Goal: Task Accomplishment & Management: Use online tool/utility

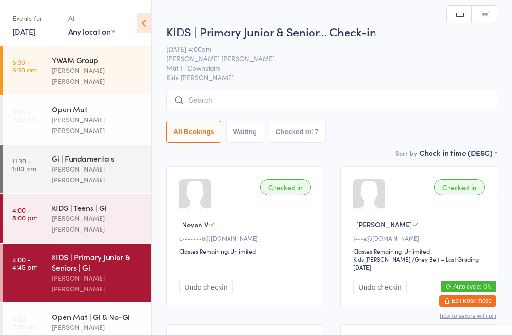
click at [108, 202] on div "KIDS | Teens | Gi [PERSON_NAME] [PERSON_NAME]" at bounding box center [102, 218] width 100 height 48
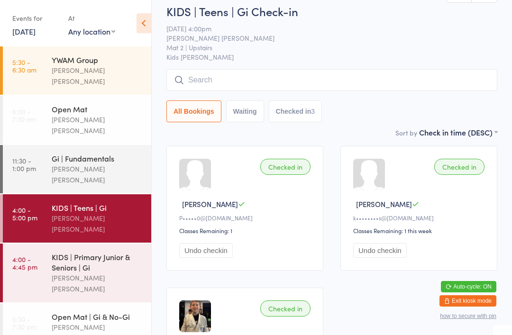
scroll to position [22, 0]
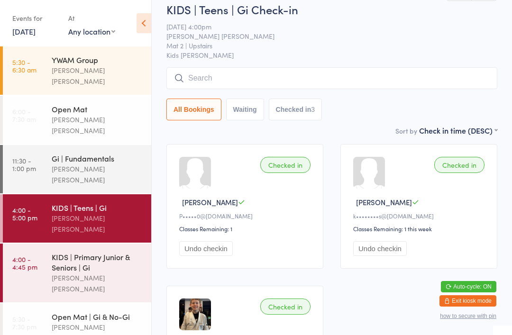
click at [115, 252] on div "KIDS | Primary Junior & Seniors | Gi" at bounding box center [98, 262] width 92 height 21
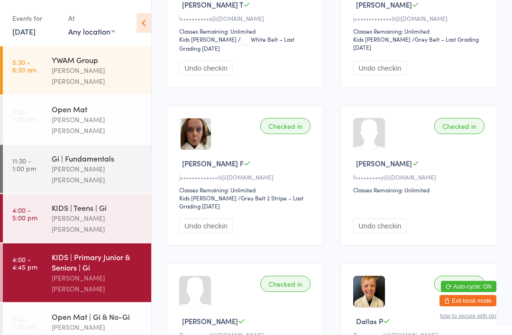
scroll to position [379, 0]
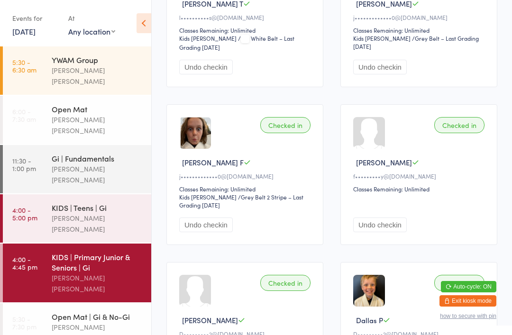
click at [388, 229] on button "Undo checkin" at bounding box center [380, 225] width 54 height 15
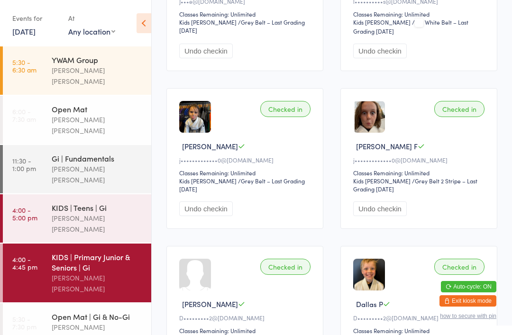
scroll to position [380, 0]
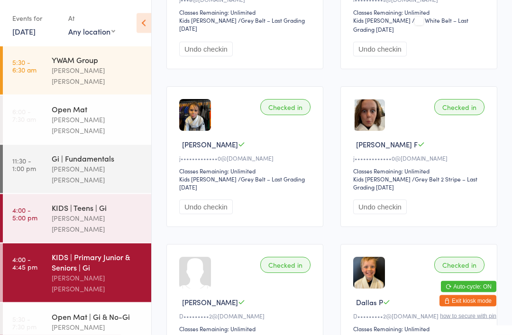
click at [54, 203] on div "KIDS | Teens | Gi" at bounding box center [98, 208] width 92 height 10
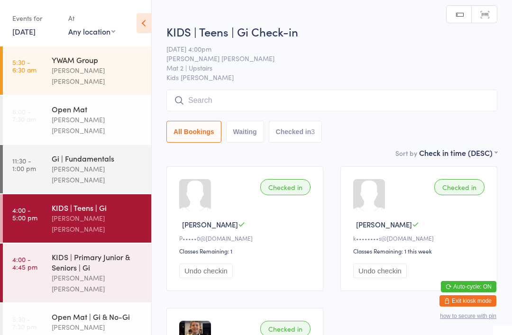
click at [376, 91] on input "search" at bounding box center [331, 101] width 331 height 22
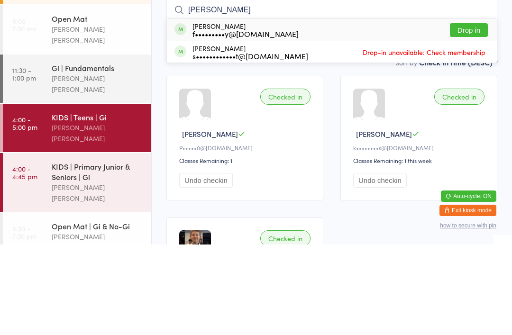
type input "[PERSON_NAME]"
click at [479, 114] on button "Drop in" at bounding box center [469, 121] width 38 height 14
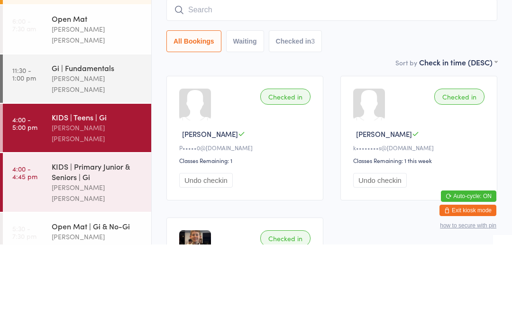
scroll to position [91, 0]
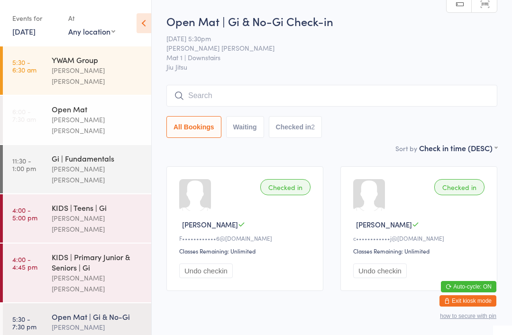
click at [77, 114] on div "[PERSON_NAME] [PERSON_NAME]" at bounding box center [98, 125] width 92 height 22
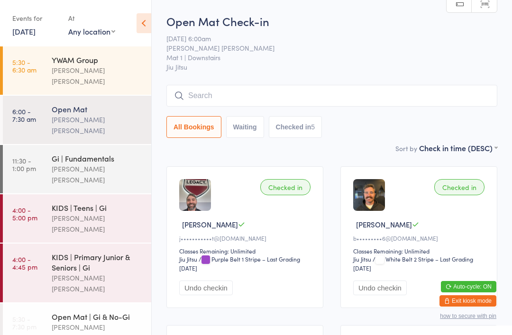
click at [72, 312] on div "Open Mat | Gi & No-Gi" at bounding box center [98, 317] width 92 height 10
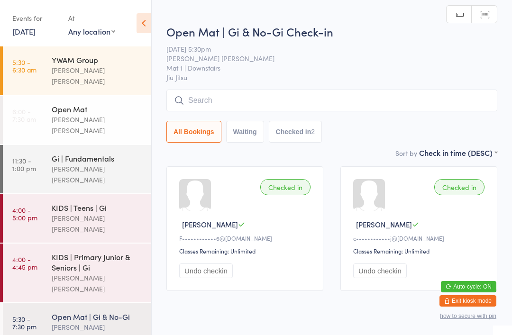
click at [224, 96] on input "search" at bounding box center [331, 101] width 331 height 22
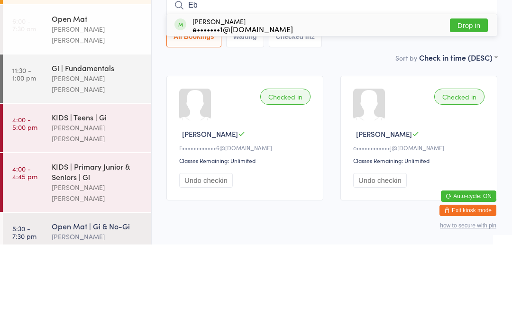
type input "Eb"
click at [469, 109] on button "Drop in" at bounding box center [469, 116] width 38 height 14
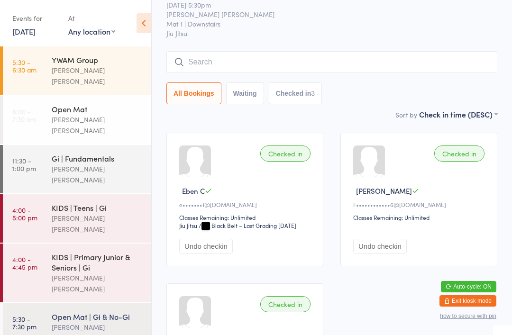
click at [333, 58] on input "search" at bounding box center [331, 62] width 331 height 22
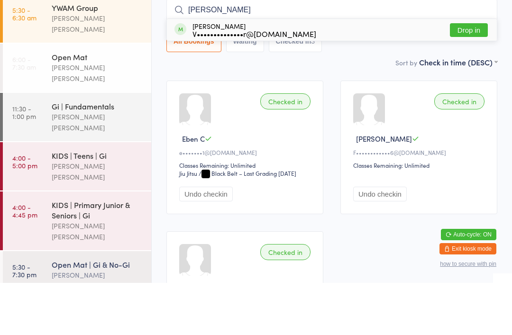
type input "[PERSON_NAME]"
click at [465, 75] on button "Drop in" at bounding box center [469, 82] width 38 height 14
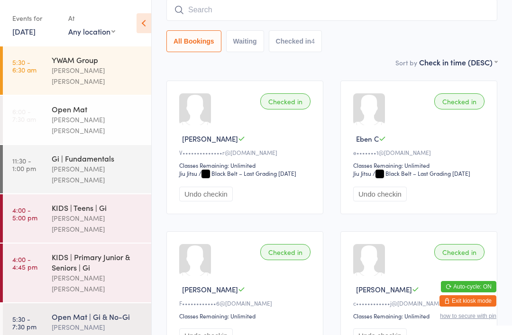
click at [422, 13] on input "search" at bounding box center [331, 10] width 331 height 22
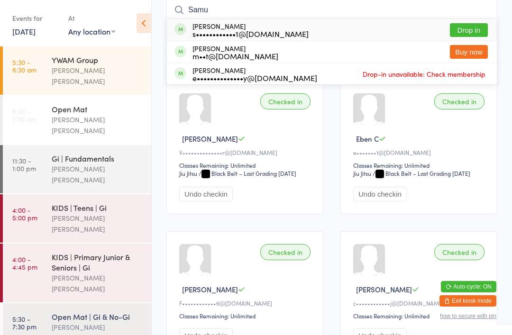
type input "Samu"
click at [477, 24] on button "Drop in" at bounding box center [469, 30] width 38 height 14
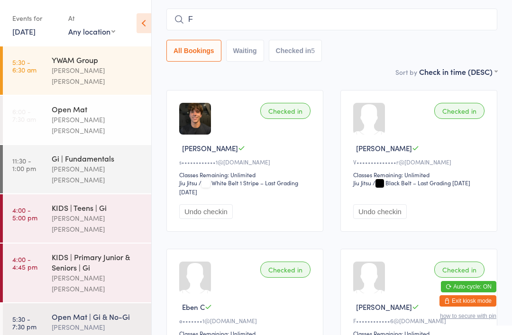
scroll to position [74, 0]
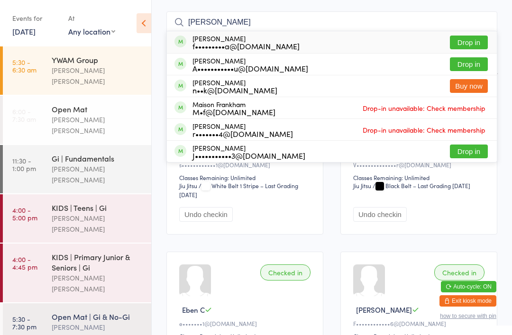
type input "[PERSON_NAME]"
click at [345, 43] on div "[PERSON_NAME] f•••••••••a@[DOMAIN_NAME] Drop in" at bounding box center [332, 42] width 330 height 22
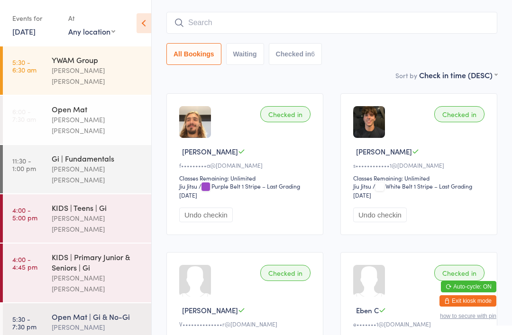
scroll to position [73, 0]
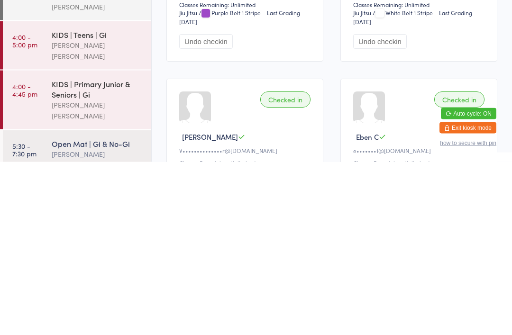
click at [48, 304] on link "5:30 - 7:30 pm Open Mat | Gi & No-Gi [PERSON_NAME] [PERSON_NAME]" at bounding box center [77, 328] width 148 height 48
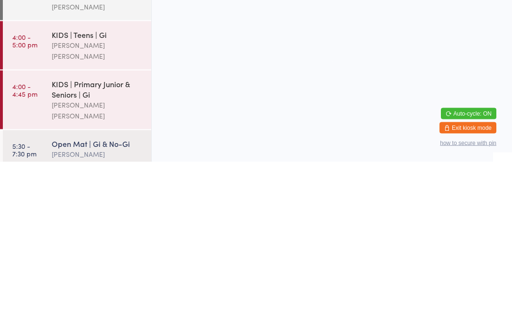
scroll to position [0, 0]
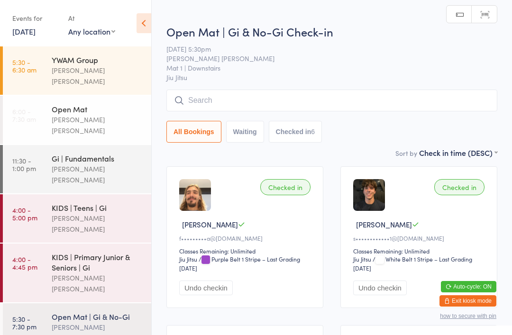
click at [189, 102] on input "search" at bounding box center [331, 101] width 331 height 22
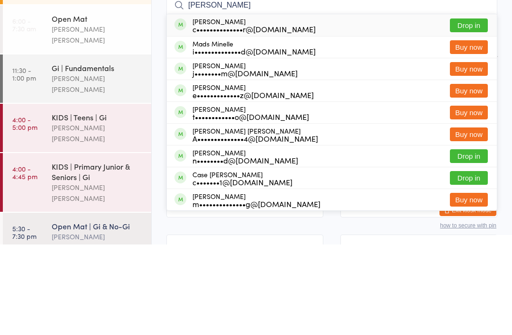
type input "[PERSON_NAME]"
click at [459, 109] on button "Drop in" at bounding box center [469, 116] width 38 height 14
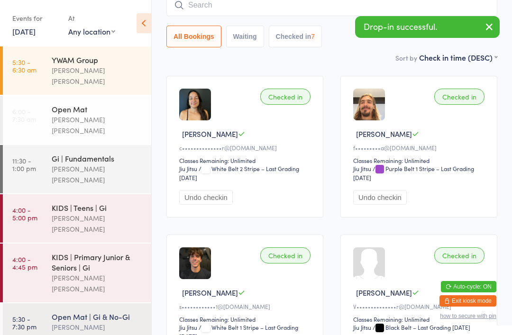
click at [210, 12] on input "search" at bounding box center [331, 5] width 331 height 22
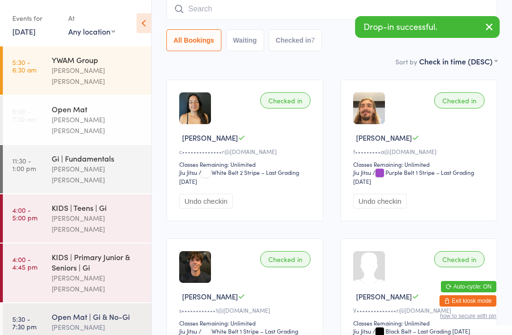
scroll to position [86, 0]
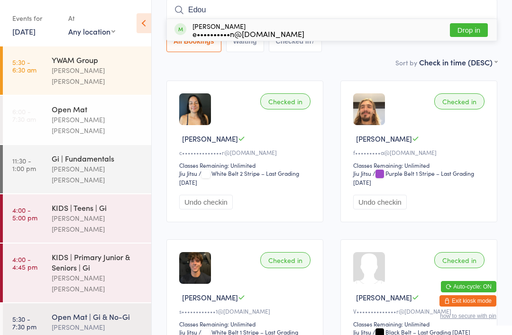
type input "Edou"
click at [463, 27] on button "Drop in" at bounding box center [469, 30] width 38 height 14
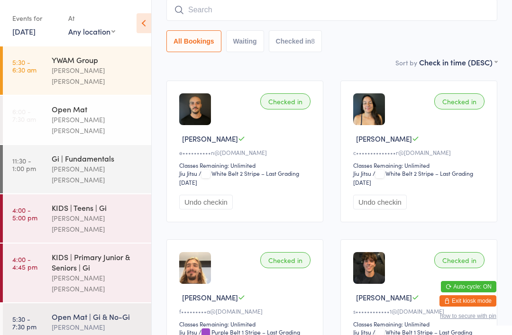
click at [75, 312] on div "Open Mat | Gi & No-Gi" at bounding box center [98, 317] width 92 height 10
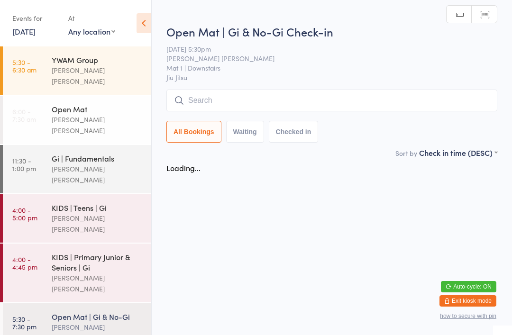
scroll to position [0, 0]
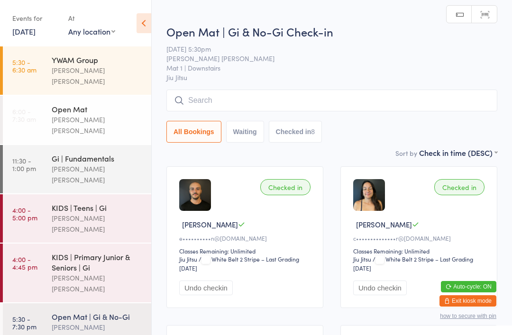
click at [232, 103] on input "search" at bounding box center [331, 101] width 331 height 22
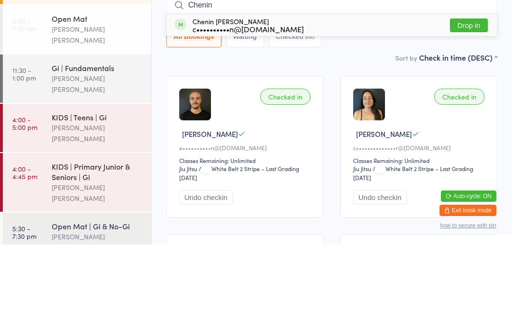
type input "Chenin"
click at [464, 109] on button "Drop in" at bounding box center [469, 116] width 38 height 14
